Goal: Navigation & Orientation: Find specific page/section

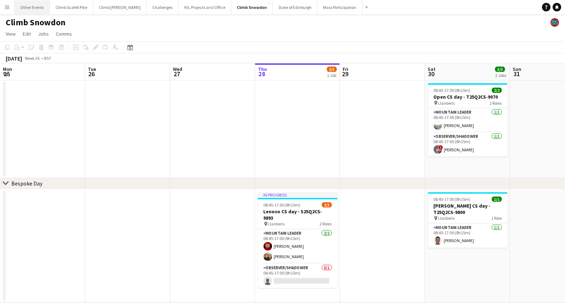
scroll to position [0, 170]
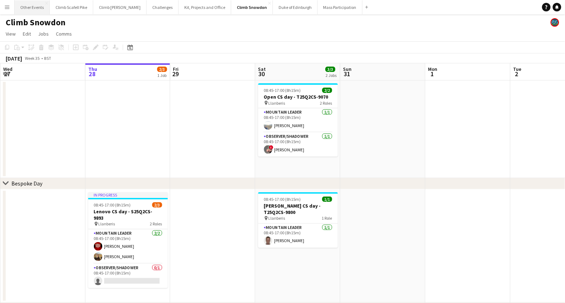
click at [35, 4] on button "Other Events Close" at bounding box center [32, 7] width 35 height 14
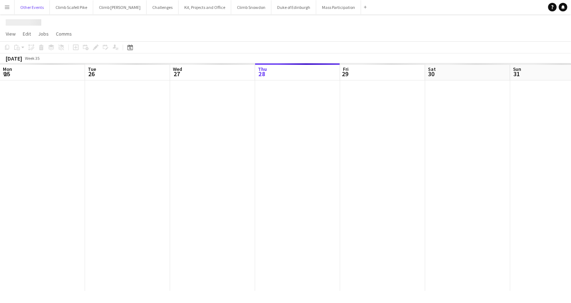
scroll to position [0, 170]
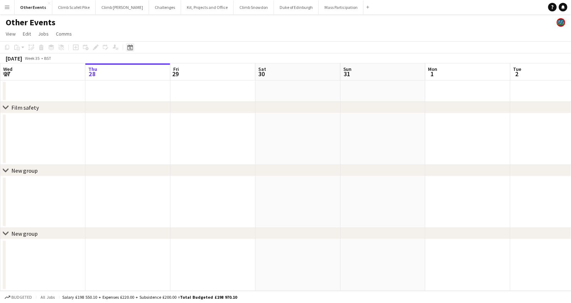
click at [130, 49] on icon "Date picker" at bounding box center [130, 48] width 6 height 6
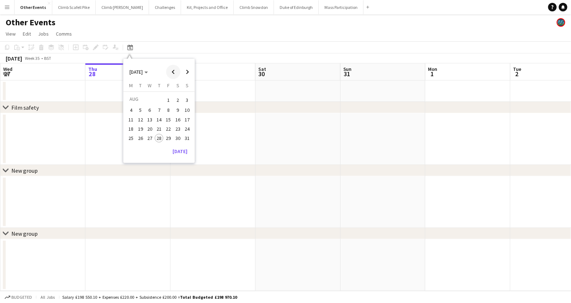
click at [172, 73] on span "Previous month" at bounding box center [173, 72] width 14 height 14
click at [150, 135] on span "25" at bounding box center [150, 138] width 9 height 9
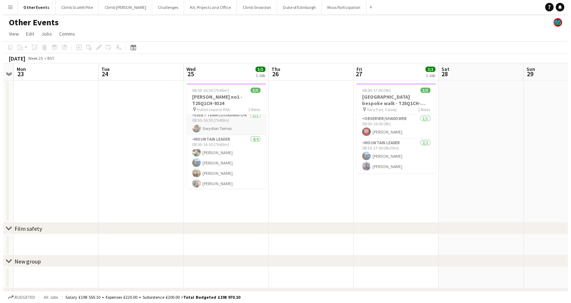
scroll to position [5, 0]
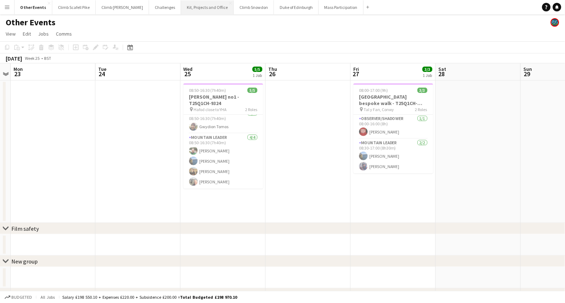
click at [190, 10] on button "Kit, Projects and Office Close" at bounding box center [207, 7] width 53 height 14
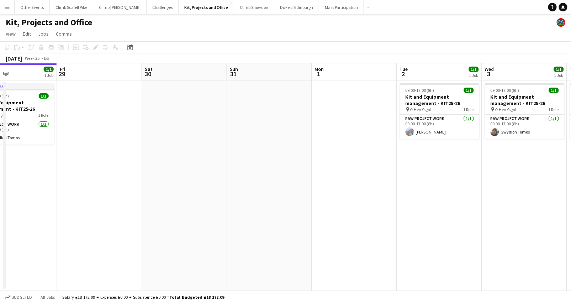
scroll to position [0, 183]
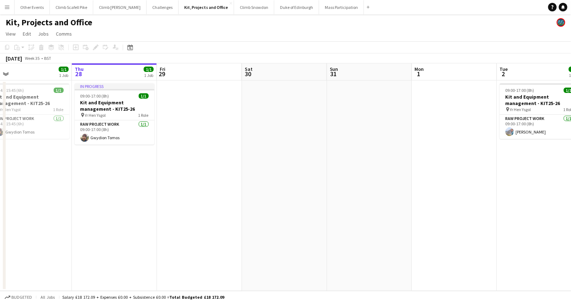
drag, startPoint x: 557, startPoint y: 203, endPoint x: 305, endPoint y: 216, distance: 252.4
click at [288, 214] on app-calendar-viewport "Mon 25 1/1 1 Job Tue 26 Wed 27 1/1 1 Job Thu 28 1/1 1 Job Fri 29 Sat 30 Sun 31 …" at bounding box center [285, 176] width 571 height 227
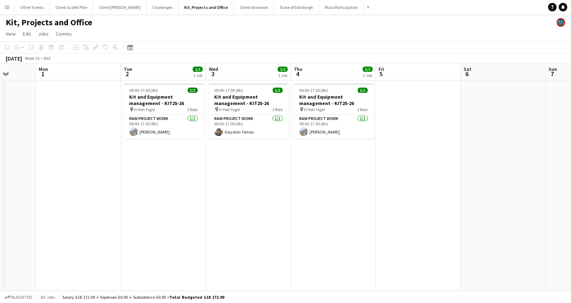
drag, startPoint x: 475, startPoint y: 194, endPoint x: 354, endPoint y: 190, distance: 121.1
click at [354, 190] on app-calendar-viewport "Fri 29 Sat 30 Sun 31 Mon 1 Tue 2 1/1 1 Job Wed 3 1/1 1 Job Thu 4 1/1 1 Job Fri …" at bounding box center [285, 176] width 571 height 227
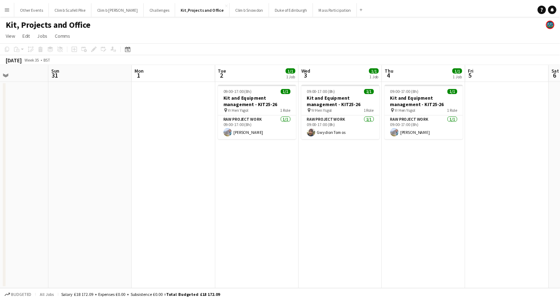
scroll to position [0, 204]
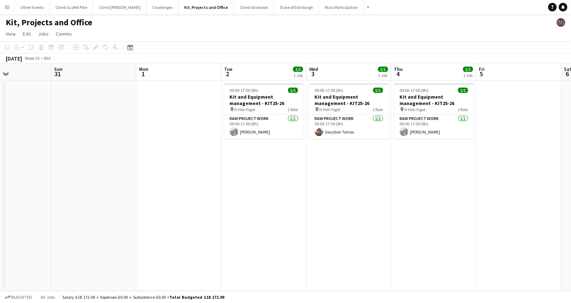
drag, startPoint x: 211, startPoint y: 191, endPoint x: 312, endPoint y: 177, distance: 101.4
click at [312, 177] on app-calendar-viewport "Thu 28 1/1 1 Job Fri 29 Sat 30 Sun 31 Mon 1 Tue 2 1/1 1 Job Wed 3 1/1 1 Job Thu…" at bounding box center [285, 176] width 571 height 227
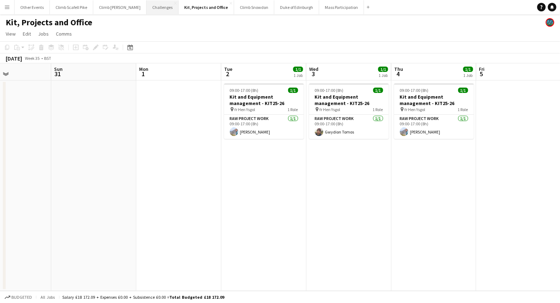
click at [147, 9] on button "Challenges Close" at bounding box center [163, 7] width 32 height 14
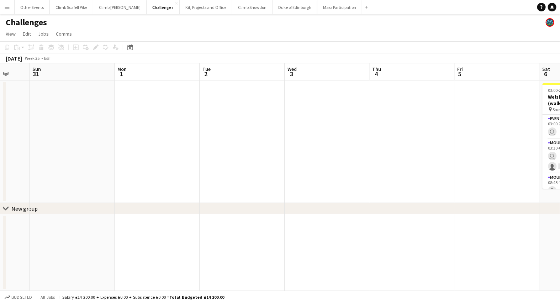
click at [166, 245] on app-calendar-viewport "Wed 27 Thu 28 Fri 29 Sat 30 Sun 31 Mon 1 Tue 2 Wed 3 Thu 4 Fri 5 Sat 6 4/5 1 Jo…" at bounding box center [280, 176] width 560 height 227
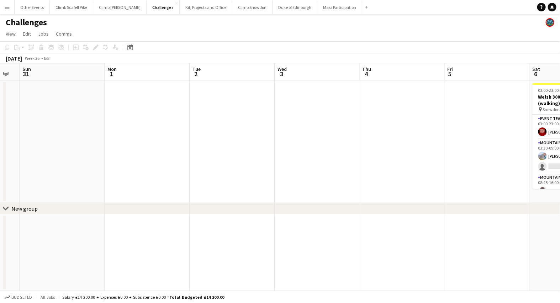
drag, startPoint x: 424, startPoint y: 211, endPoint x: 220, endPoint y: 230, distance: 204.5
click at [184, 231] on div "chevron-right New group Wed 27 Thu 28 Fri 29 Sat 30 Sun 31 Mon 1 Tue 2 Wed 3 Th…" at bounding box center [280, 176] width 560 height 227
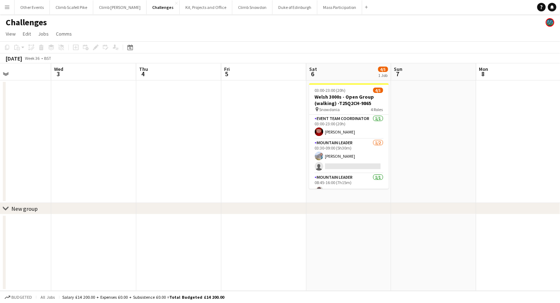
drag, startPoint x: 464, startPoint y: 147, endPoint x: 261, endPoint y: 178, distance: 205.3
click at [254, 177] on app-calendar-viewport "Sat 30 Sun 31 Mon 1 Tue 2 Wed 3 Thu 4 Fri 5 Sat 6 4/5 1 Job Sun 7 Mon 8 Tue 9 W…" at bounding box center [280, 176] width 560 height 227
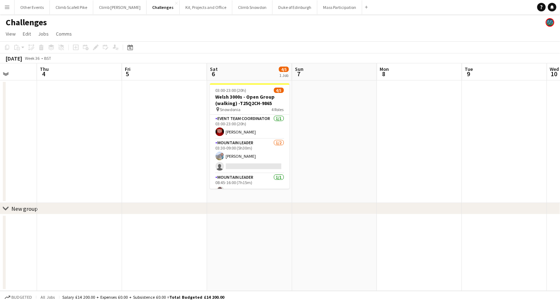
scroll to position [0, 293]
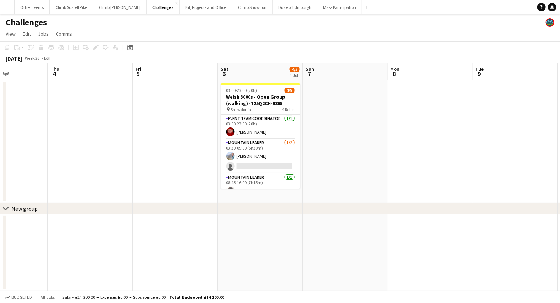
drag, startPoint x: 433, startPoint y: 157, endPoint x: 352, endPoint y: 150, distance: 81.1
click at [352, 150] on app-calendar-viewport "Sun 31 Mon 1 Tue 2 Wed 3 Thu 4 Fri 5 Sat 6 4/5 1 Job Sun 7 Mon 8 Tue 9 Wed 10 T…" at bounding box center [280, 176] width 560 height 227
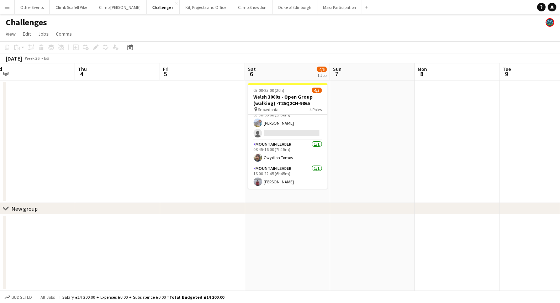
scroll to position [0, 264]
drag, startPoint x: 353, startPoint y: 157, endPoint x: 382, endPoint y: 153, distance: 29.0
click at [382, 153] on app-calendar-viewport "Sun 31 Mon 1 Tue 2 Wed 3 Thu 4 Fri 5 Sat 6 4/5 1 Job Sun 7 Mon 8 Tue 9 Wed 10 T…" at bounding box center [280, 176] width 560 height 227
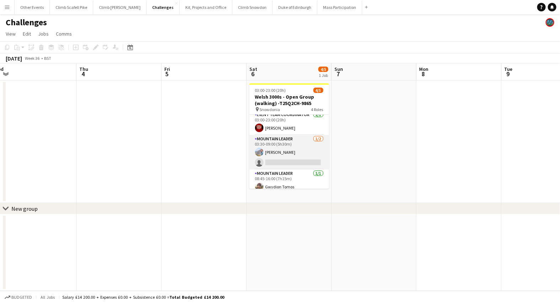
scroll to position [33, 0]
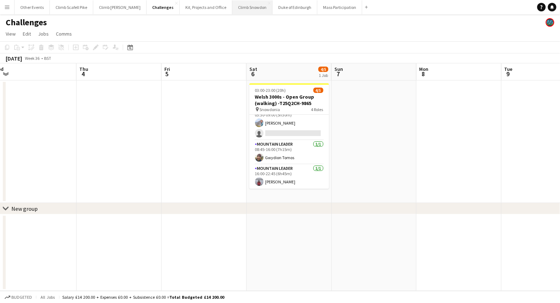
click at [232, 7] on button "Climb Snowdon Close" at bounding box center [252, 7] width 40 height 14
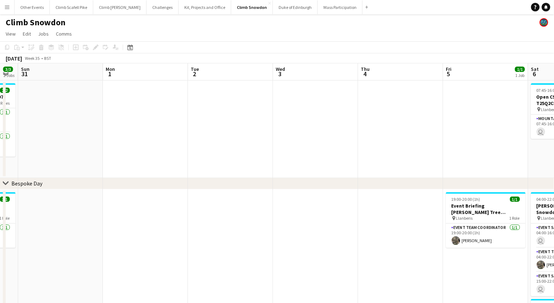
drag, startPoint x: 505, startPoint y: 238, endPoint x: 204, endPoint y: 241, distance: 301.6
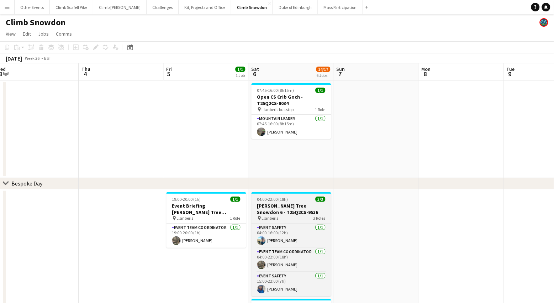
drag, startPoint x: 365, startPoint y: 222, endPoint x: 262, endPoint y: 219, distance: 102.9
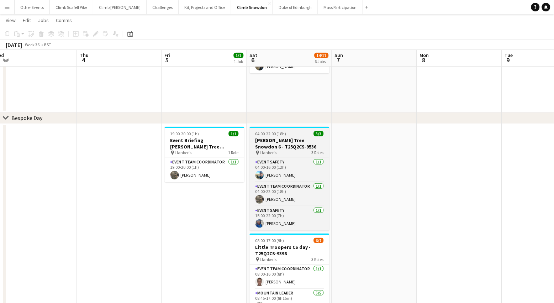
scroll to position [64, 0]
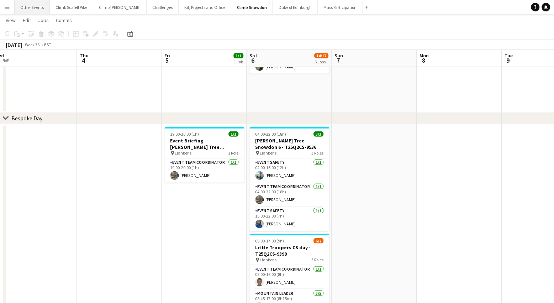
click at [37, 6] on button "Other Events Close" at bounding box center [32, 7] width 35 height 14
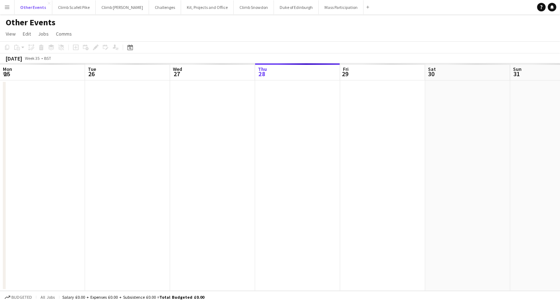
scroll to position [0, 170]
